Goal: Task Accomplishment & Management: Manage account settings

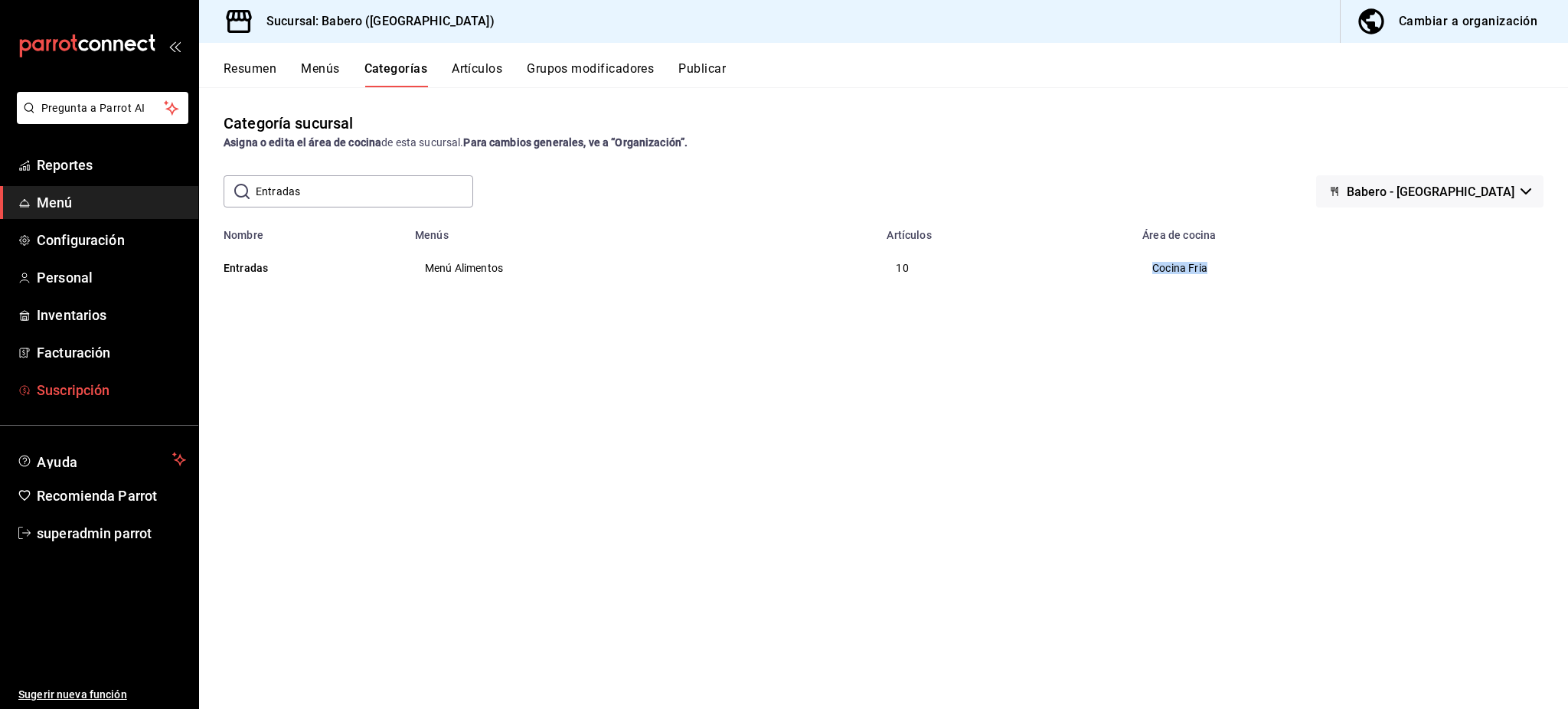
click at [89, 388] on span "Suscripción" at bounding box center [111, 390] width 149 height 21
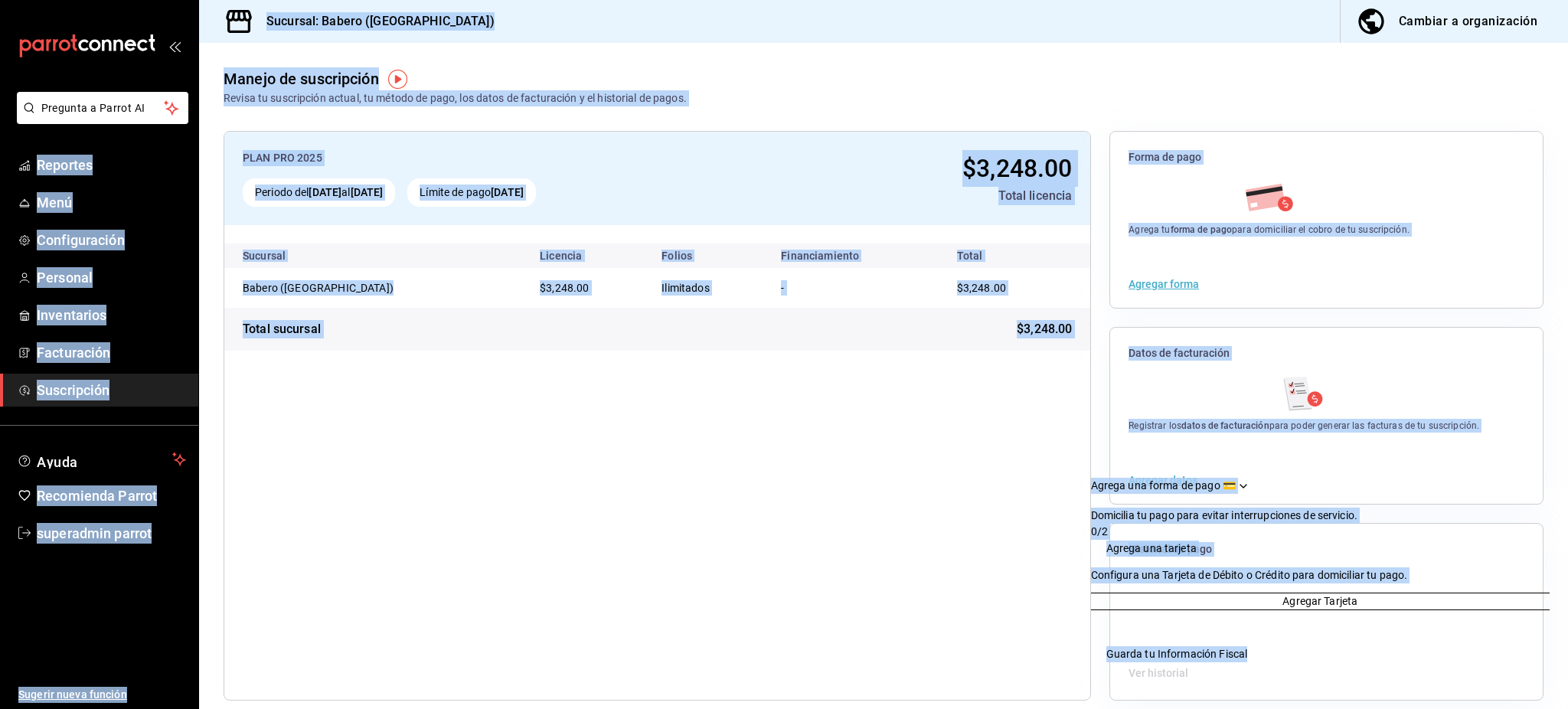
click at [941, 484] on div "PLAN PRO 2025 Periodo del [DATE] al [DATE] Límite de pago [DATE] $3,248.00 Tota…" at bounding box center [657, 416] width 868 height 570
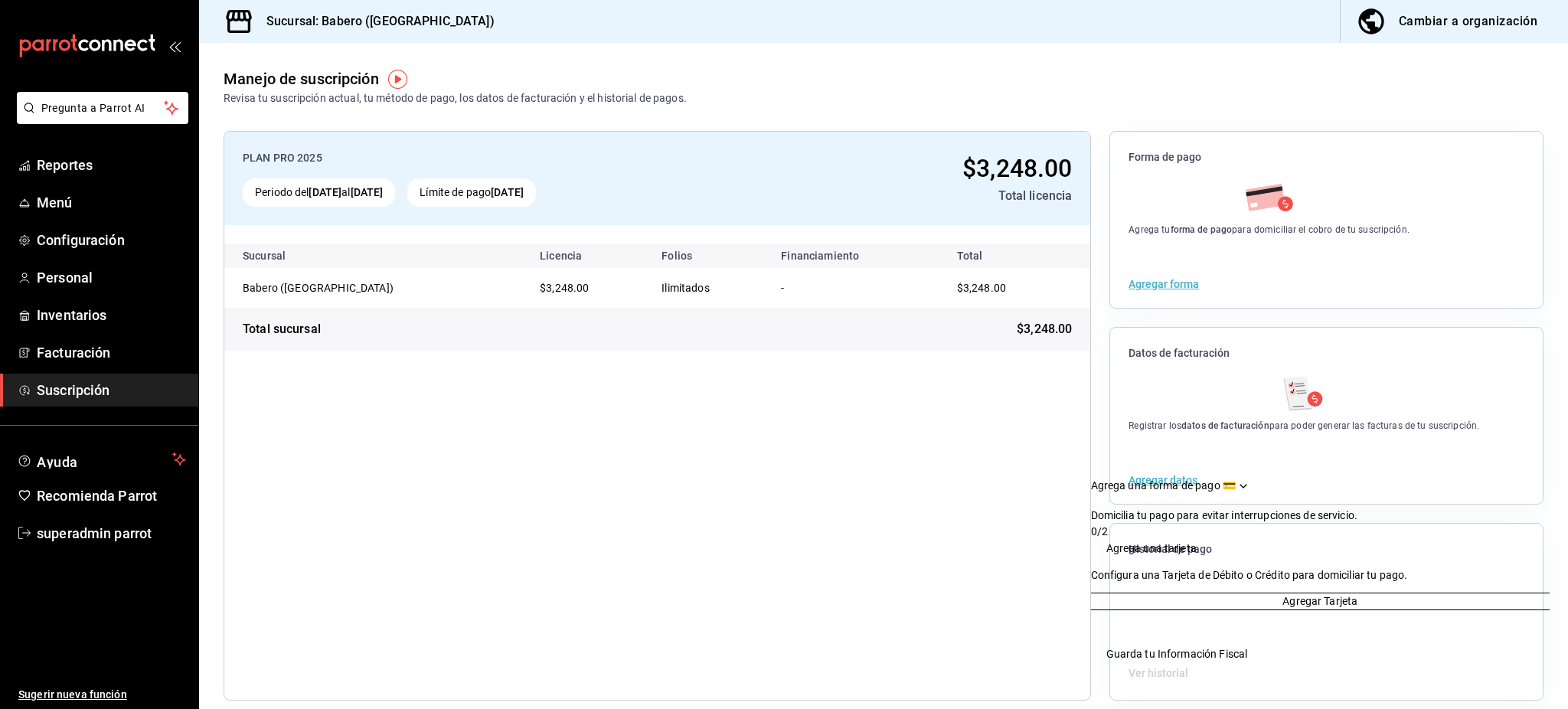
click at [1251, 479] on div "Drag to move checklist" at bounding box center [1243, 486] width 15 height 15
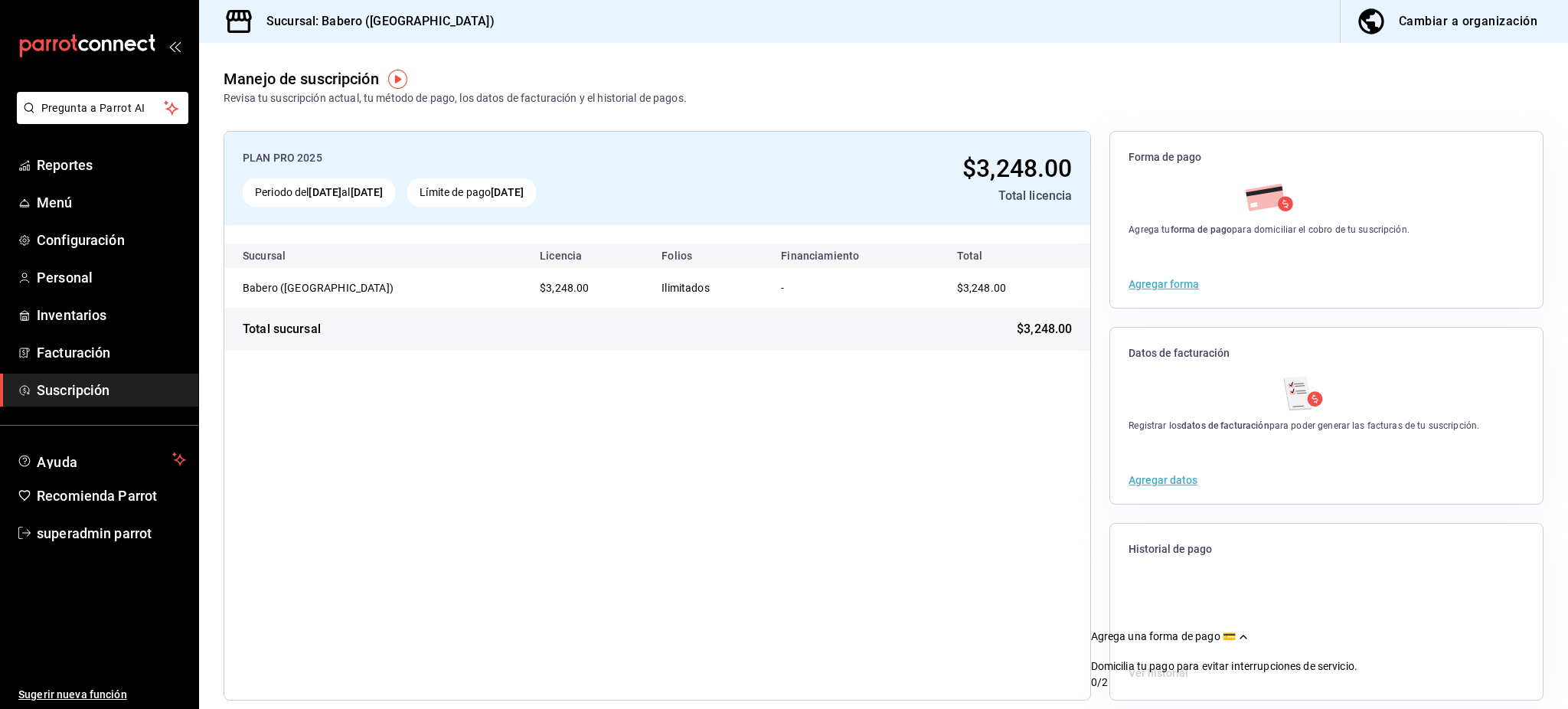
scroll to position [15, 0]
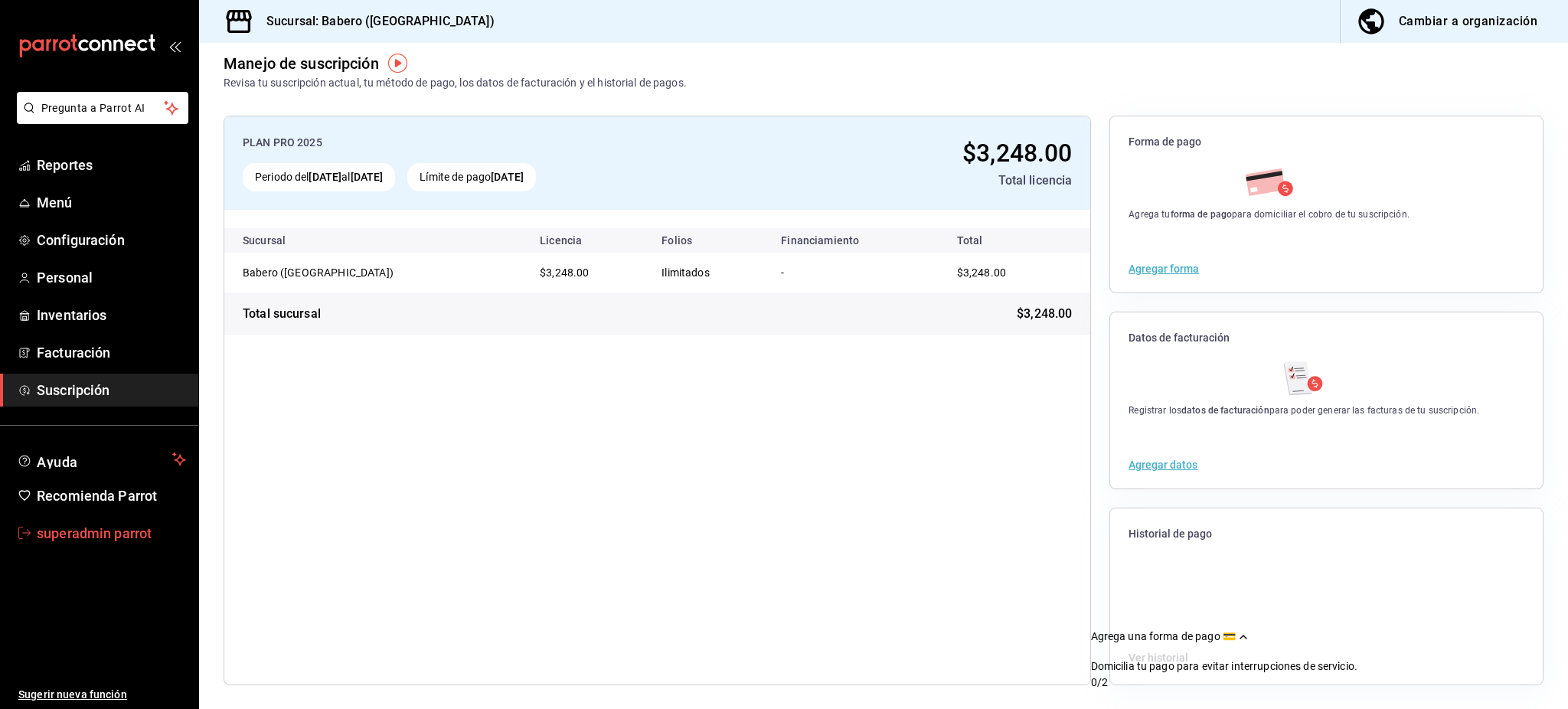
click at [92, 534] on span "superadmin parrot" at bounding box center [111, 533] width 149 height 21
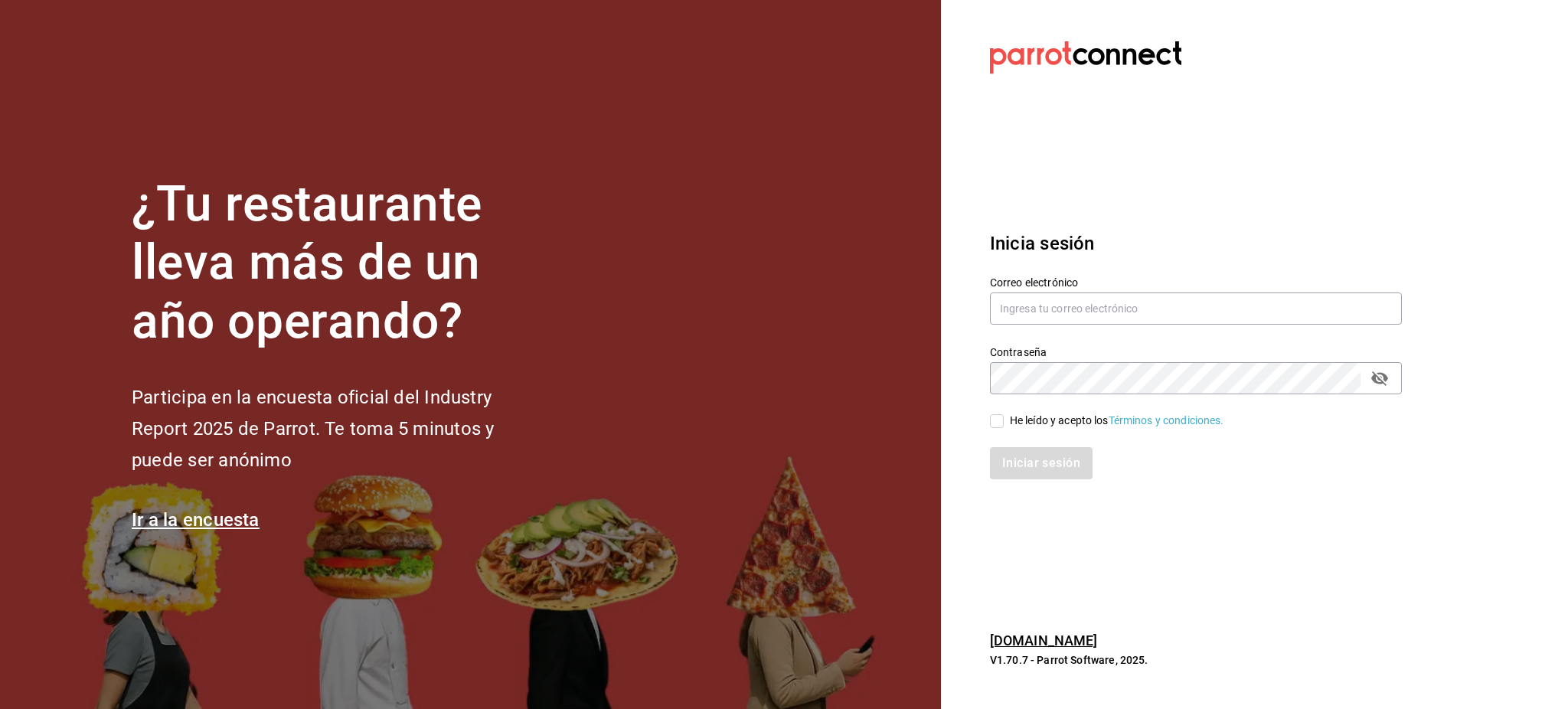
click at [1032, 328] on div "Contraseña Contraseña" at bounding box center [1187, 360] width 430 height 67
click at [1018, 312] on input "text" at bounding box center [1196, 308] width 412 height 32
paste input "[EMAIL_ADDRESS][DOMAIN_NAME] 0p3Nt3C"
click at [1146, 307] on input "[EMAIL_ADDRESS][DOMAIN_NAME] 0p3Nt3C" at bounding box center [1196, 308] width 412 height 32
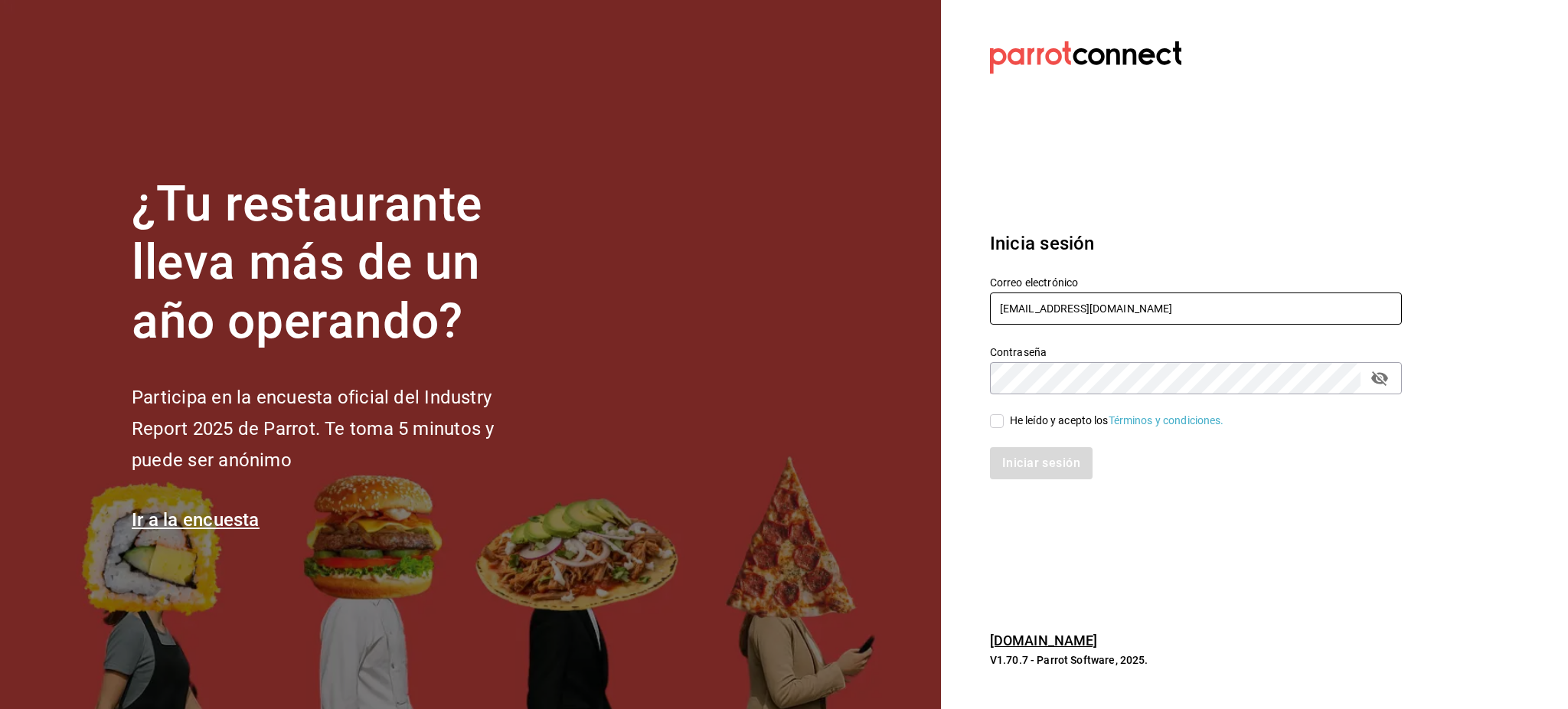
type input "[EMAIL_ADDRESS][DOMAIN_NAME]"
click at [1038, 421] on div "He leído y acepto los Términos y condiciones." at bounding box center [1117, 420] width 214 height 16
click at [1003, 421] on input "He leído y acepto los Términos y condiciones." at bounding box center [997, 421] width 14 height 14
checkbox input "true"
click at [1039, 480] on div "Inicia sesión Correo electrónico [EMAIL_ADDRESS][DOMAIN_NAME] Contraseña Contra…" at bounding box center [1196, 354] width 412 height 287
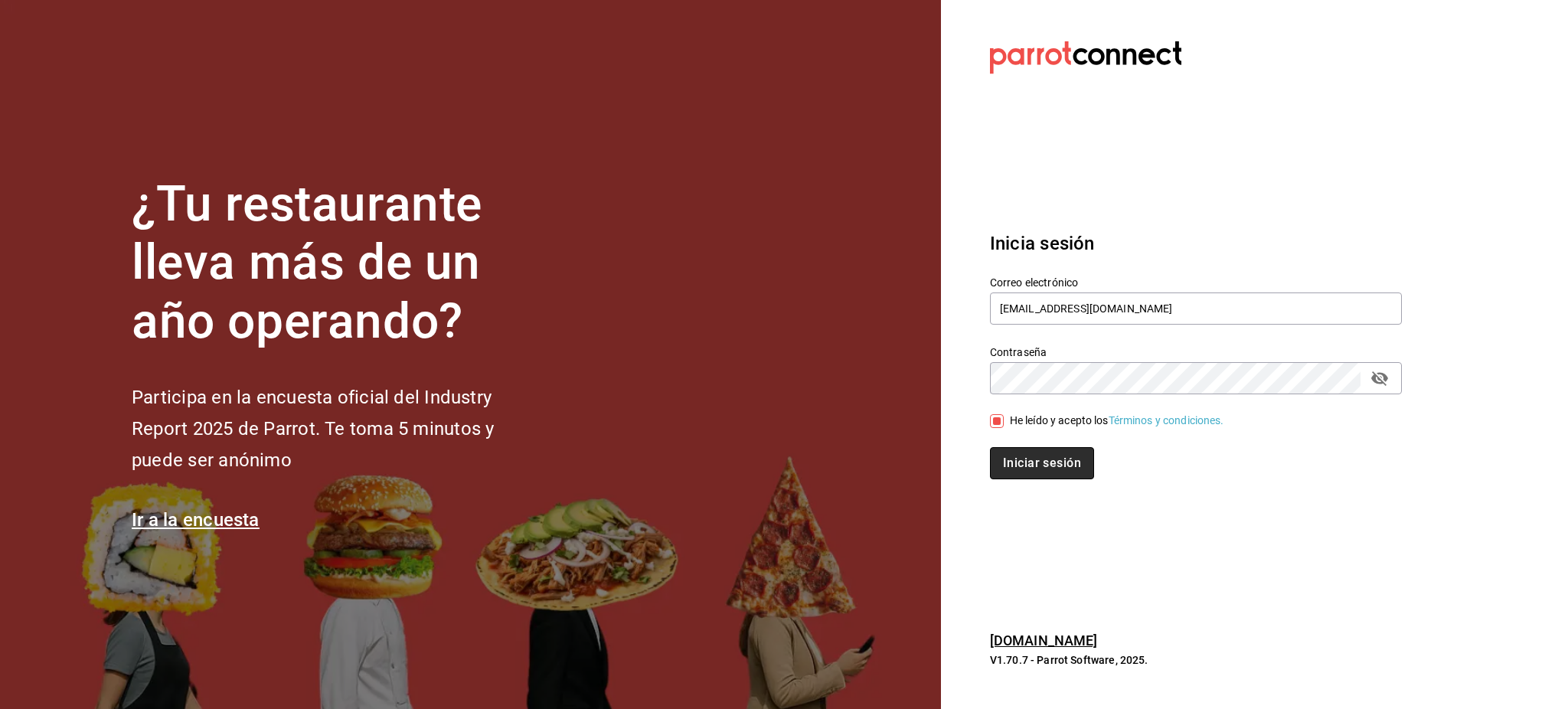
click at [1033, 461] on button "Iniciar sesión" at bounding box center [1042, 463] width 104 height 32
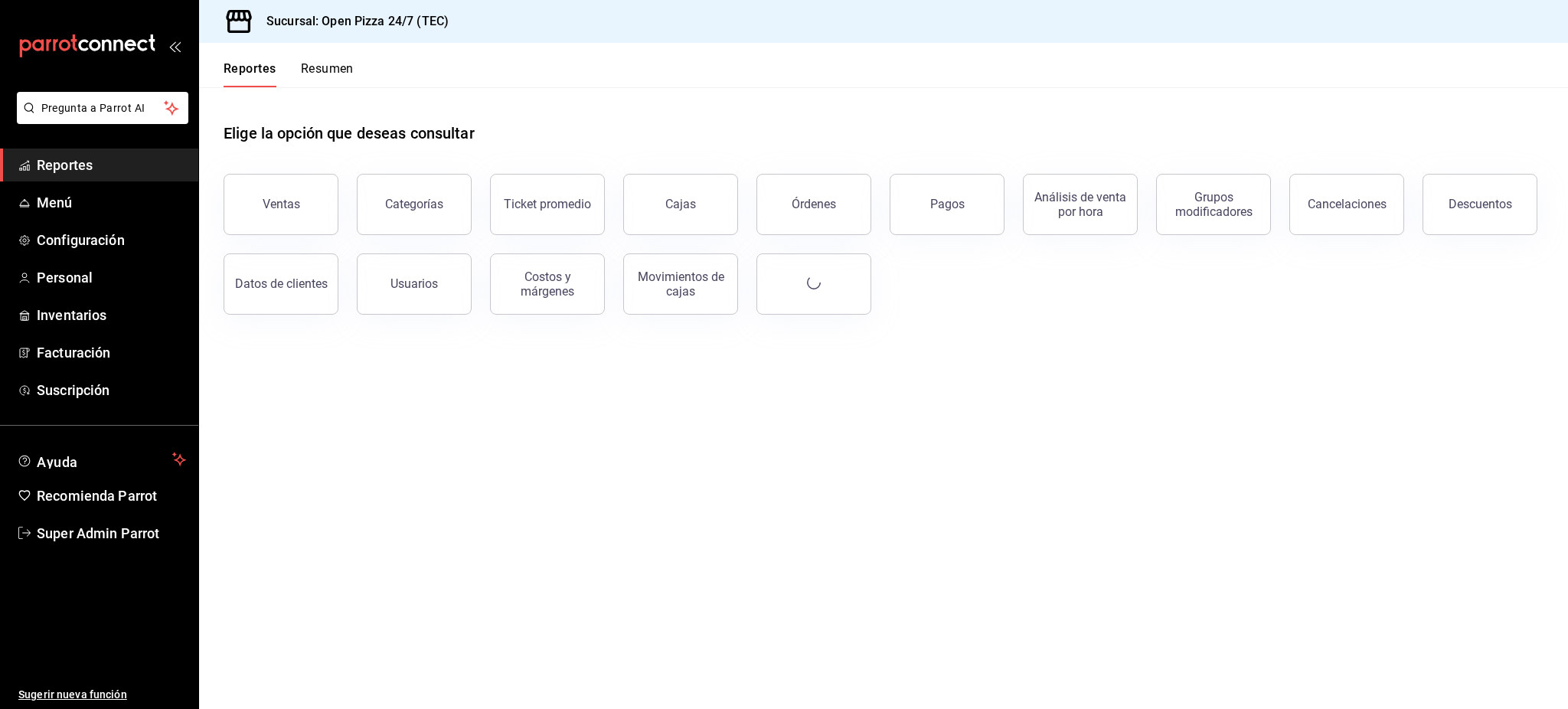
click at [724, 499] on main "Elige la opción que deseas consultar Ventas Categorías Ticket promedio Cajas Ór…" at bounding box center [883, 398] width 1368 height 622
click at [72, 393] on span "Suscripción" at bounding box center [111, 390] width 149 height 21
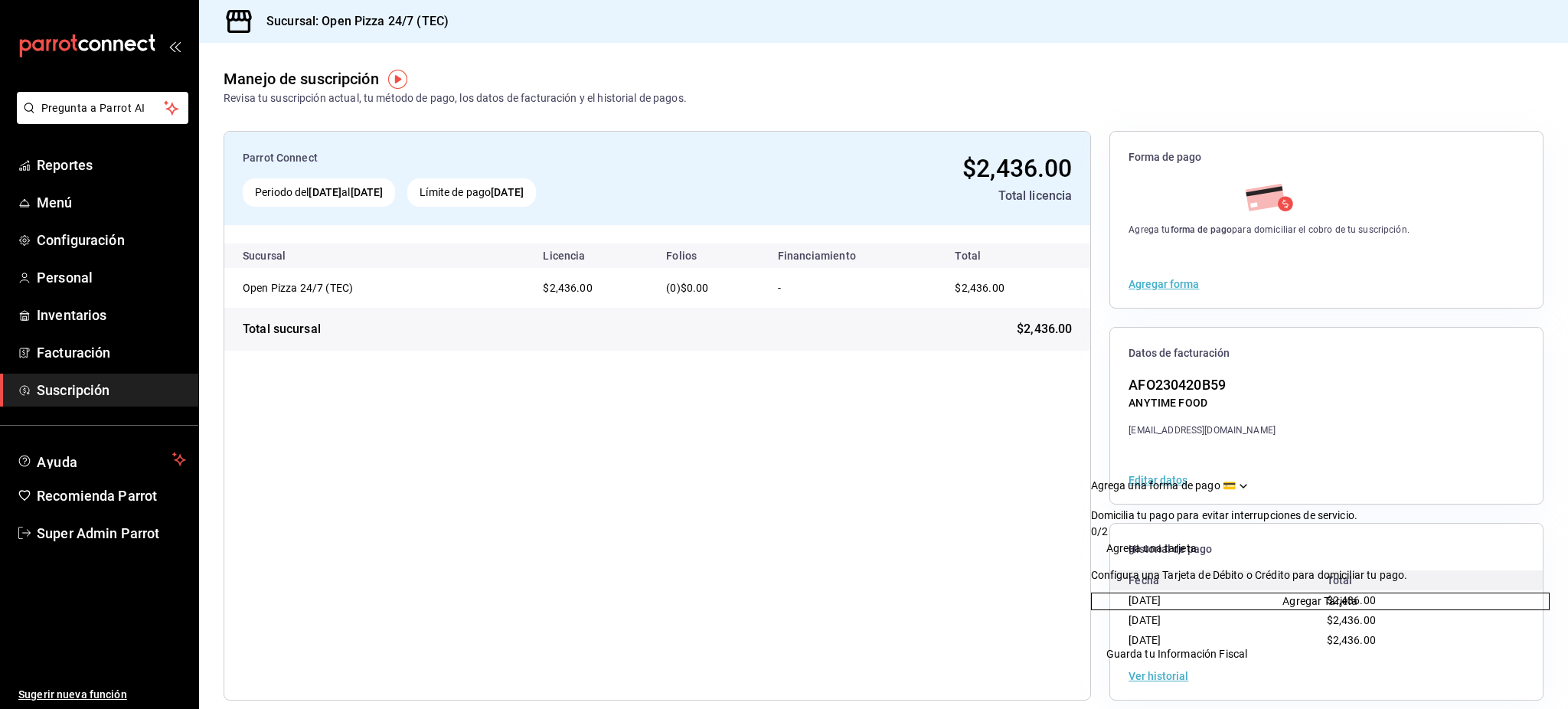
click at [1470, 478] on div "Agrega una forma de pago 💳" at bounding box center [1320, 485] width 459 height 16
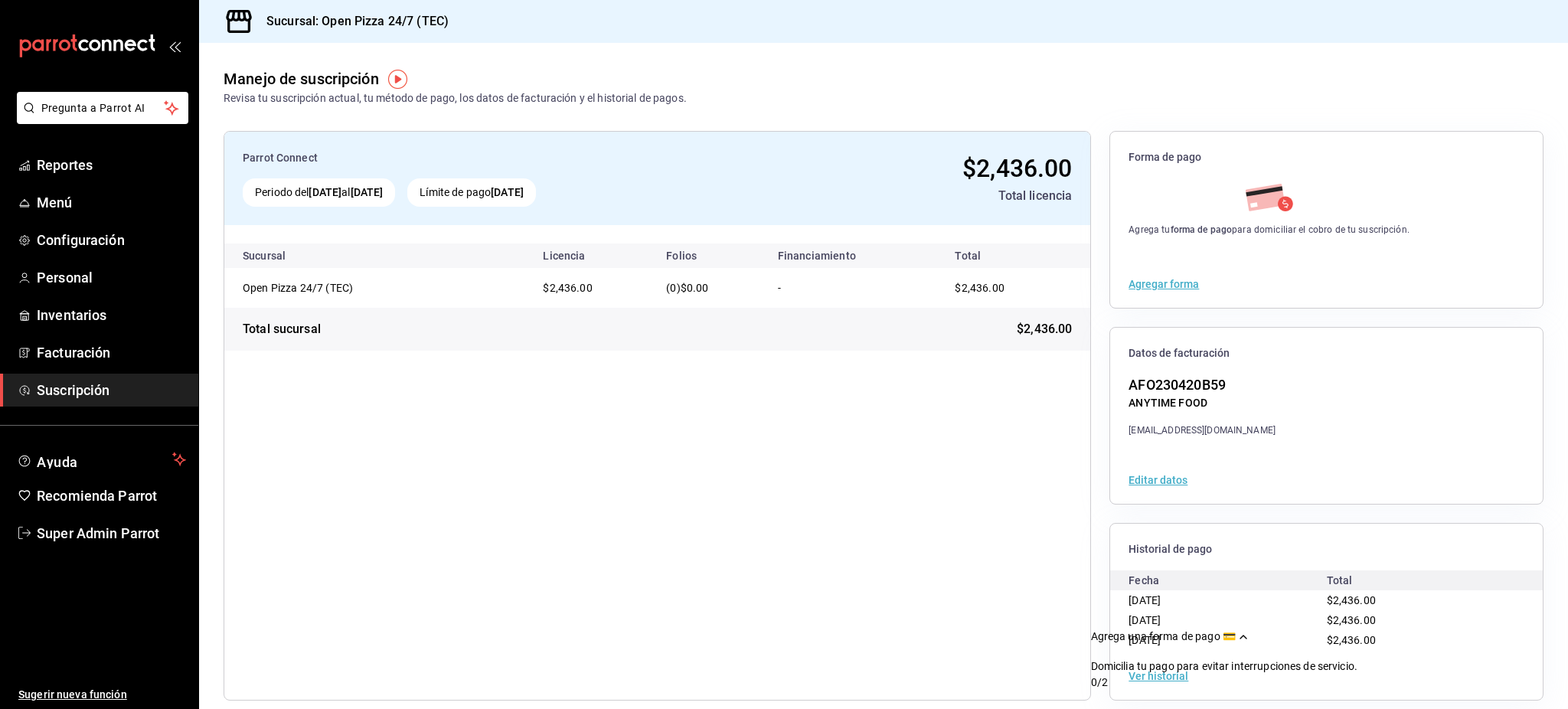
scroll to position [15, 0]
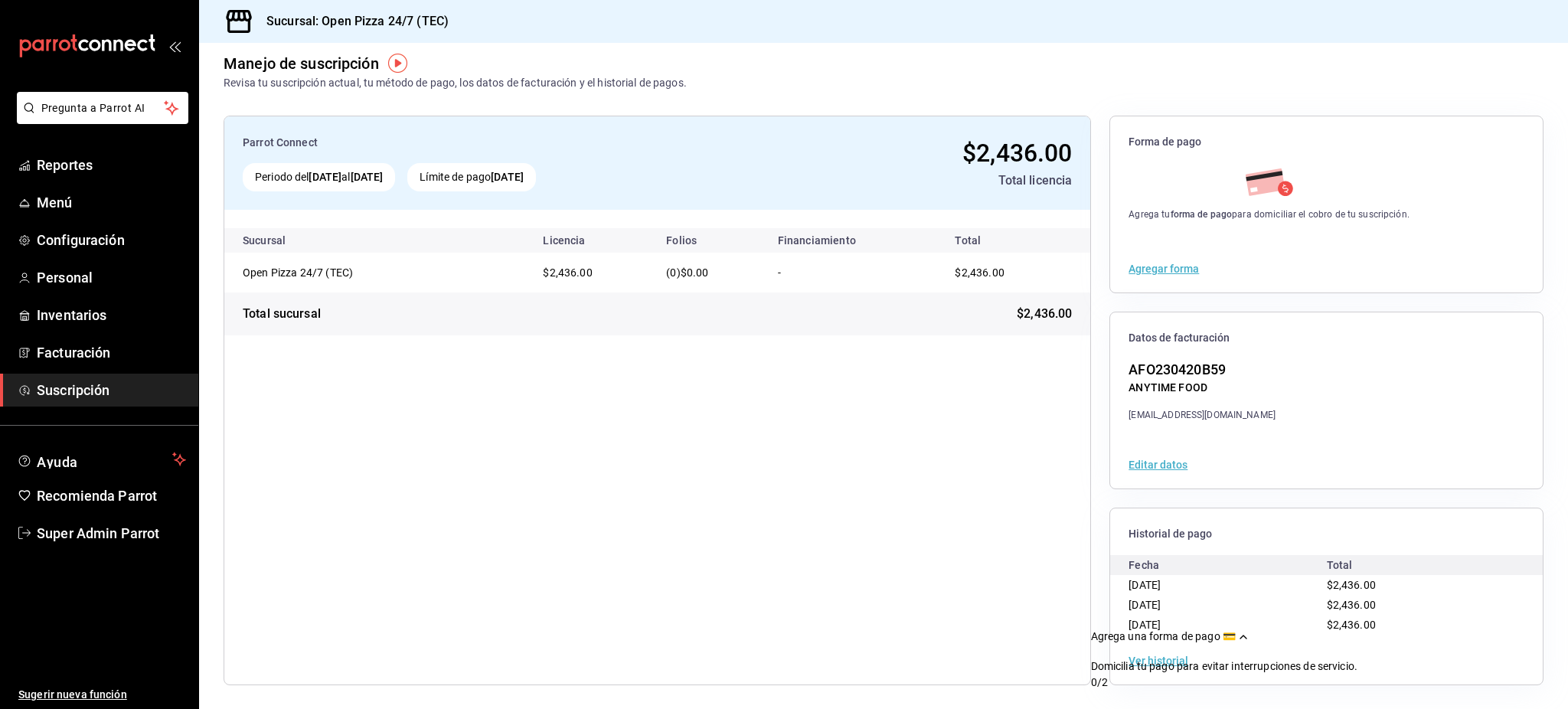
click at [1140, 661] on button "Ver historial" at bounding box center [1158, 661] width 60 height 11
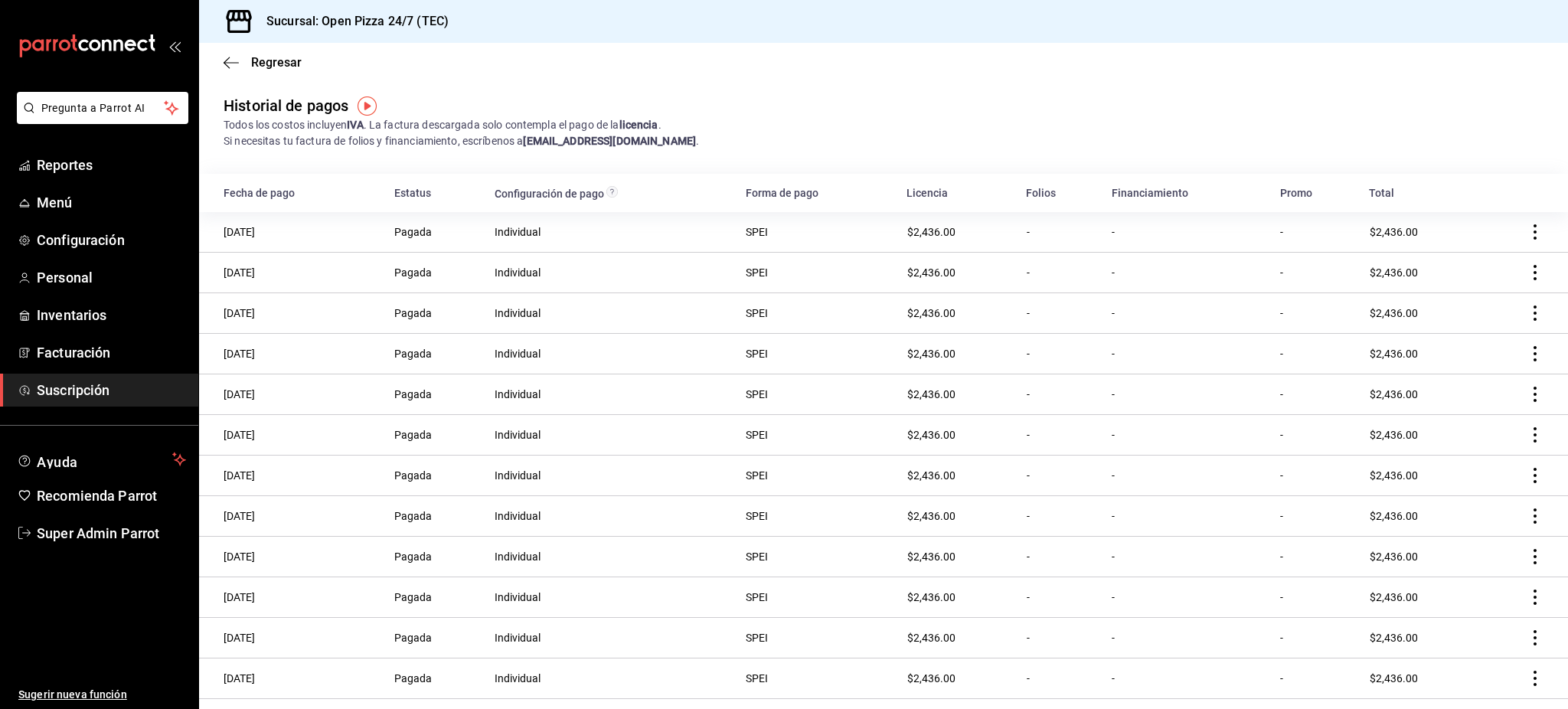
click at [1533, 238] on icon "actions" at bounding box center [1535, 232] width 3 height 15
click at [1484, 213] on span "Descarga XML" at bounding box center [1441, 210] width 99 height 18
click at [1533, 231] on icon "actions" at bounding box center [1535, 232] width 3 height 15
click at [1455, 256] on span "Descarga PDF" at bounding box center [1441, 253] width 98 height 18
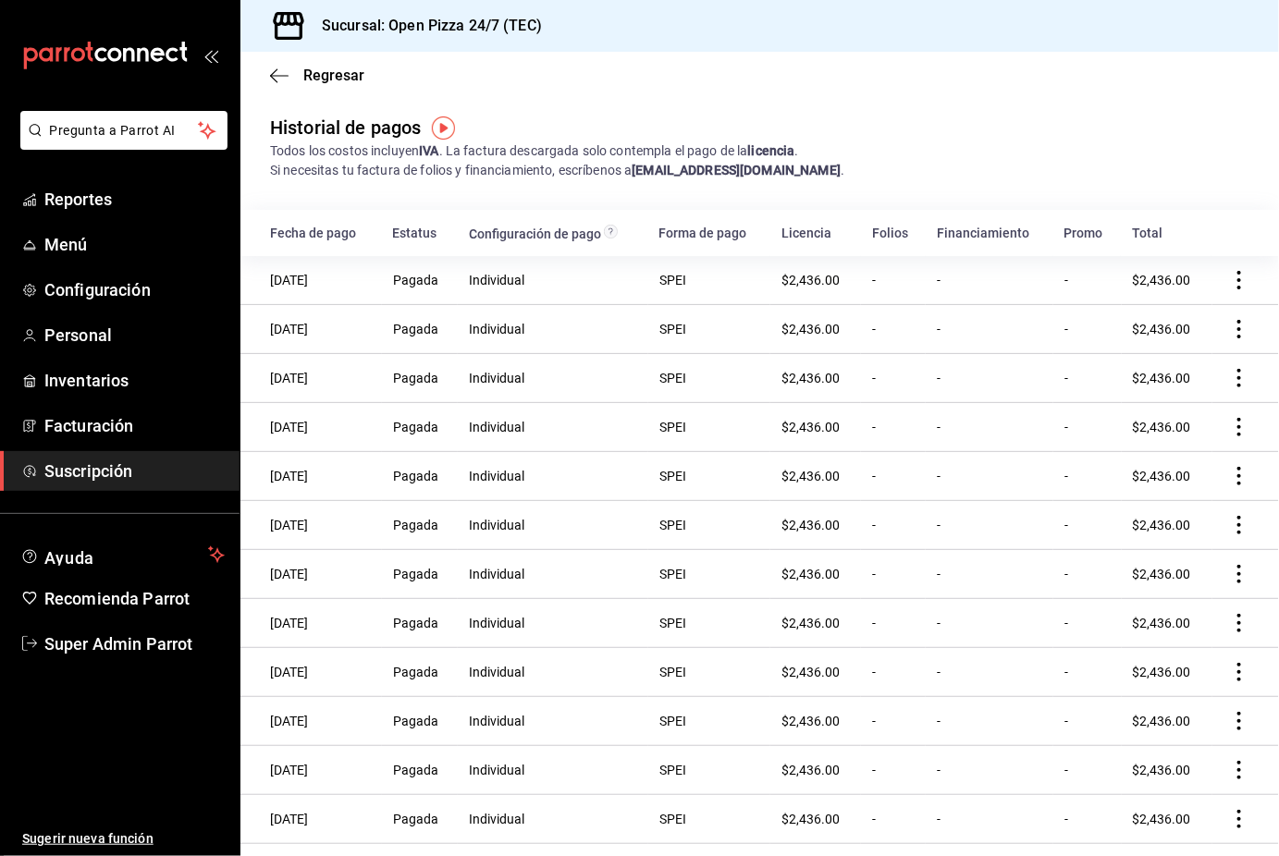
click at [1237, 279] on icon "actions" at bounding box center [1239, 280] width 4 height 18
click at [1178, 315] on span "Descarga PDF" at bounding box center [1126, 306] width 118 height 22
